Goal: Communication & Community: Answer question/provide support

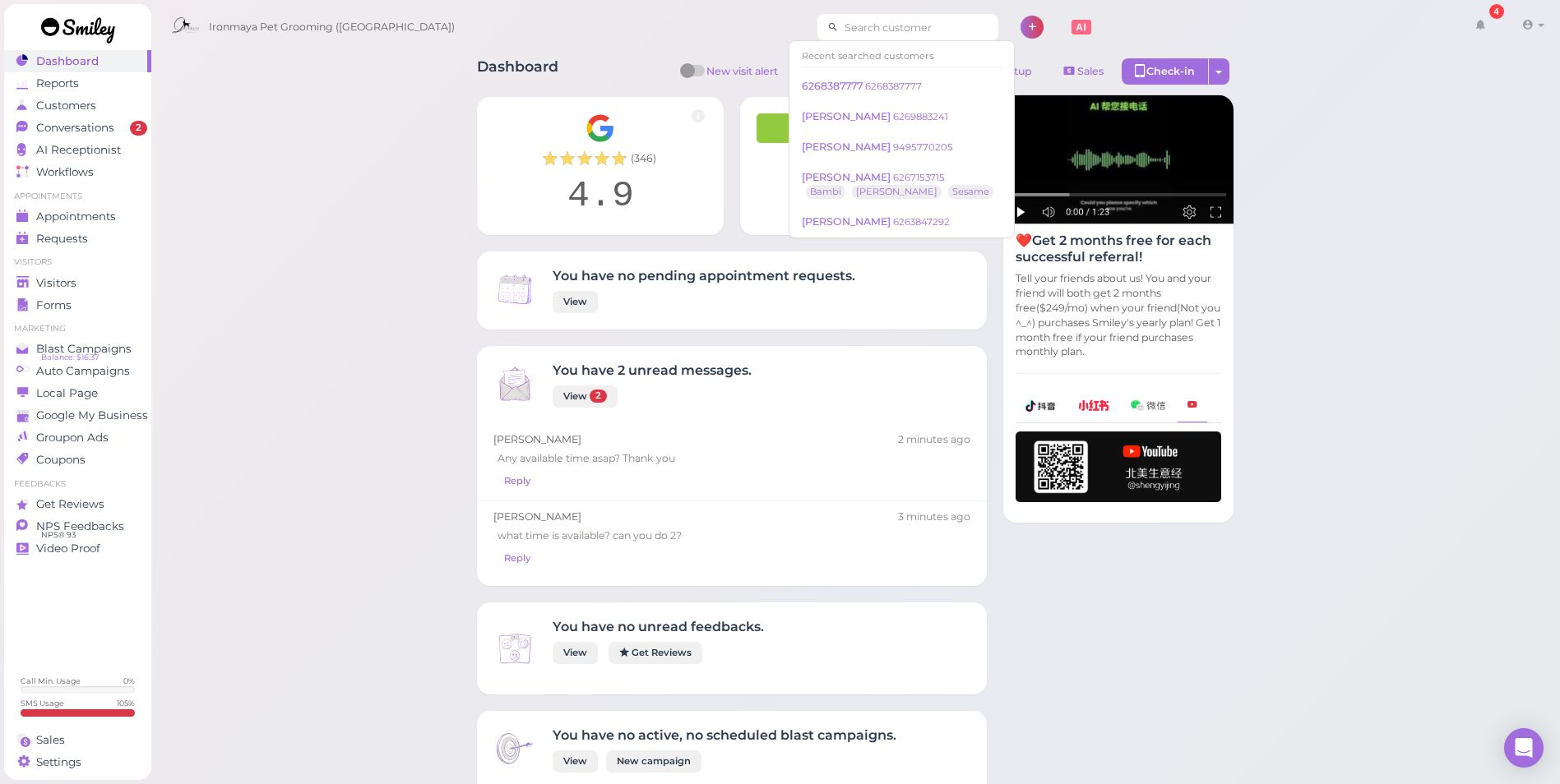
click at [890, 19] on input at bounding box center [918, 27] width 160 height 26
paste input "6264933921"
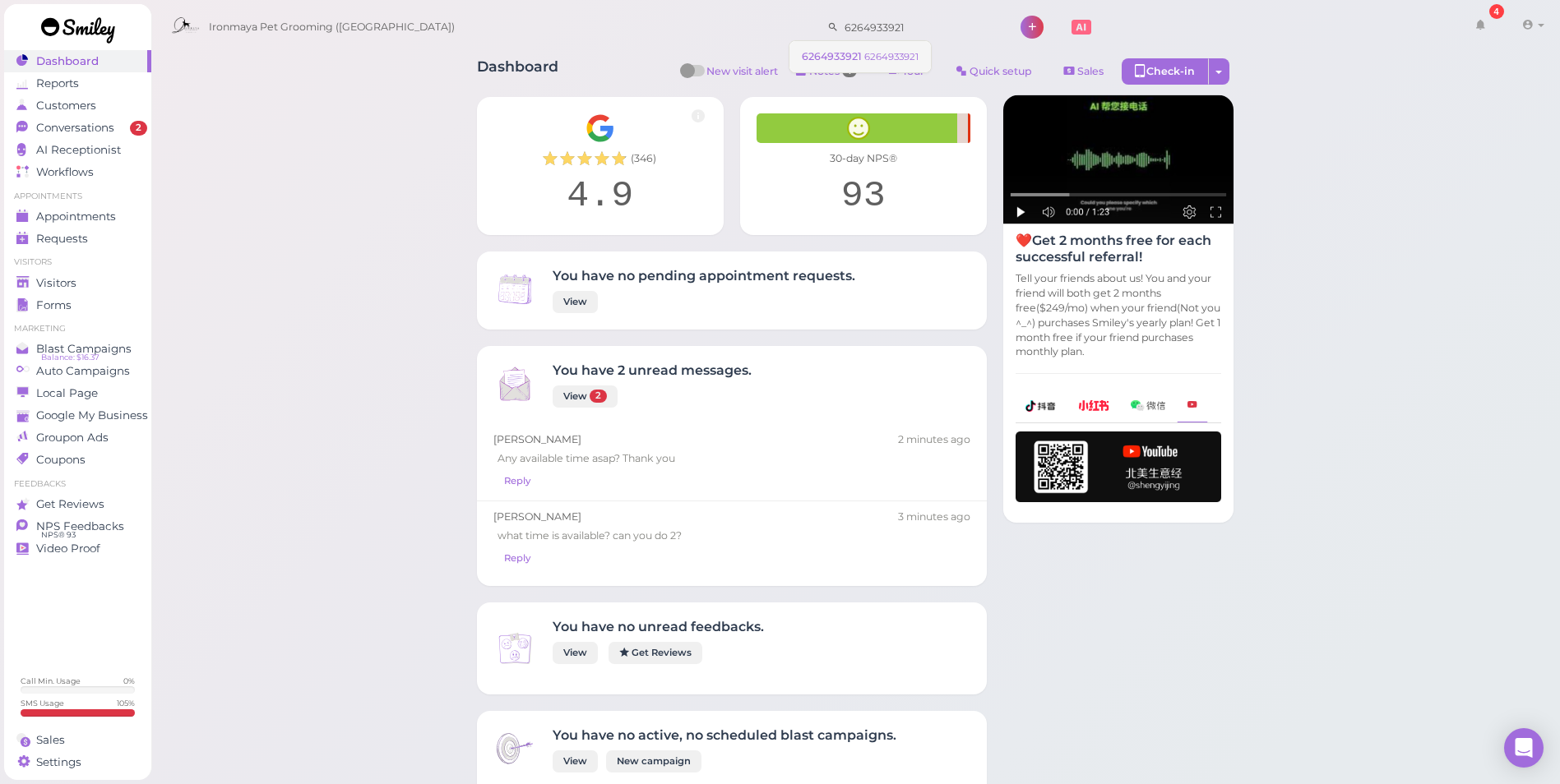
type input "6264933921"
click at [849, 51] on span "6264933921" at bounding box center [833, 56] width 62 height 13
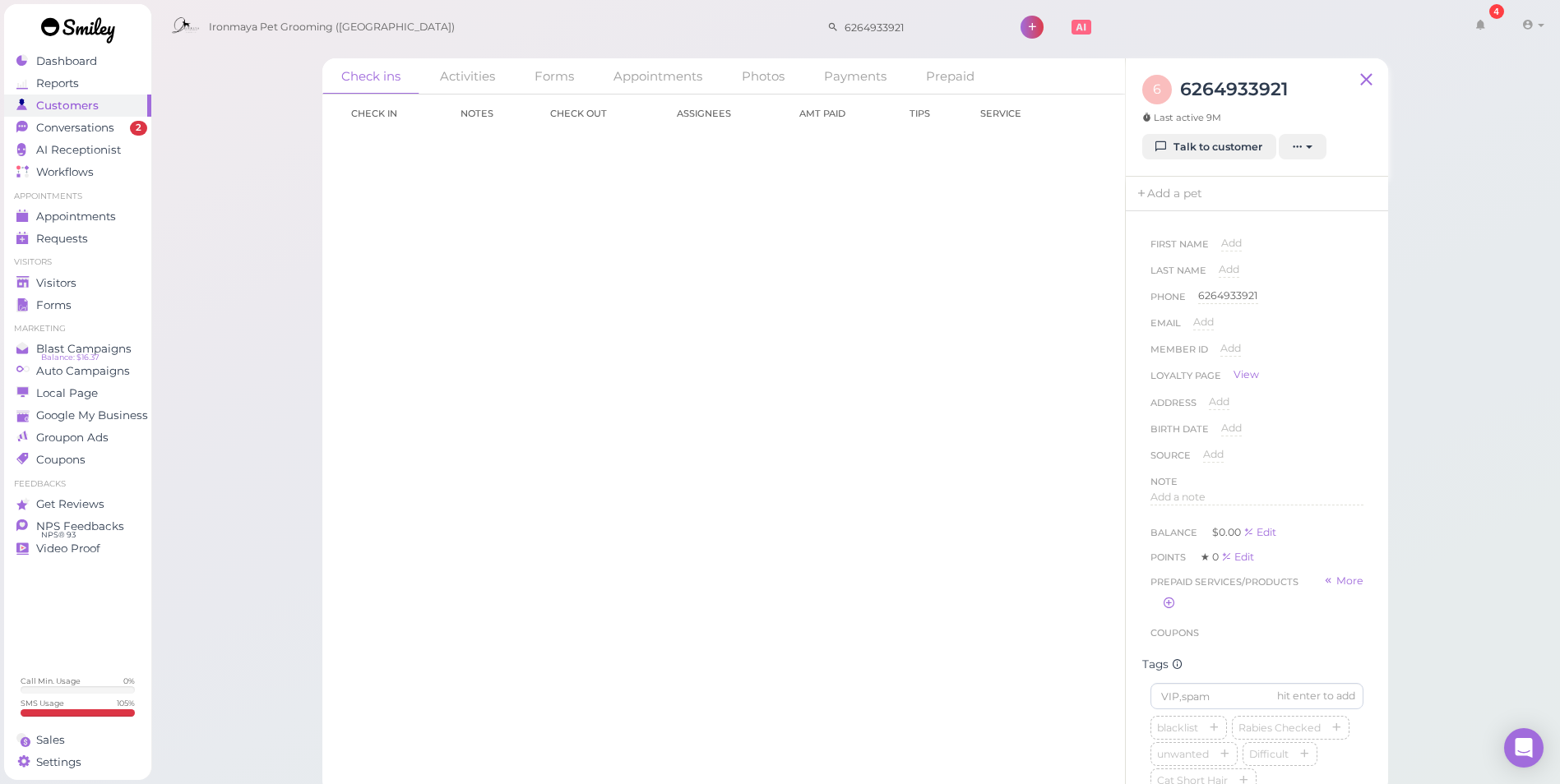
click at [1094, 593] on div "Check in Notes Check out Assignees Amt Paid Tips Service Load more" at bounding box center [723, 439] width 803 height 689
click at [1198, 134] on link "Talk to customer" at bounding box center [1209, 147] width 134 height 26
